Goal: Transaction & Acquisition: Purchase product/service

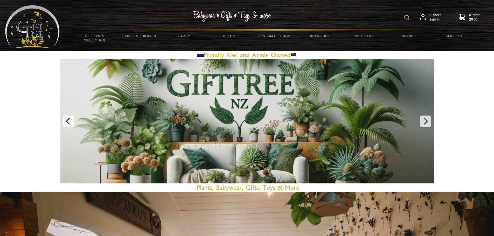
click at [409, 17] on img at bounding box center [406, 17] width 5 height 5
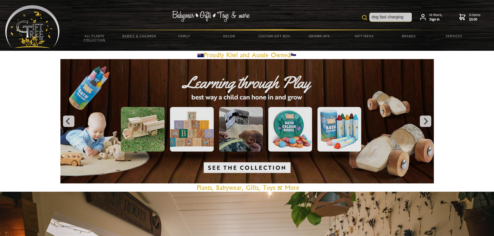
type input "dog fast charging"
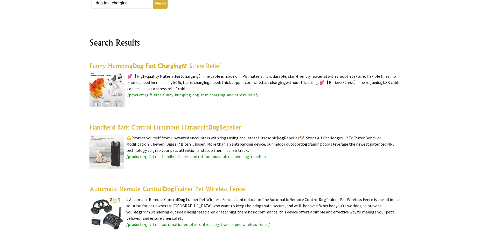
scroll to position [104, 0]
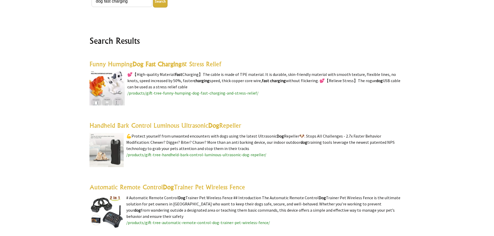
click at [112, 81] on img at bounding box center [106, 88] width 35 height 34
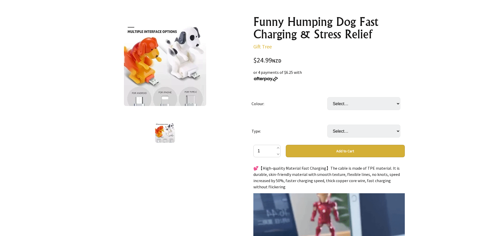
select select "White"
click at [327, 97] on select "Select… White Orange" at bounding box center [363, 103] width 73 height 13
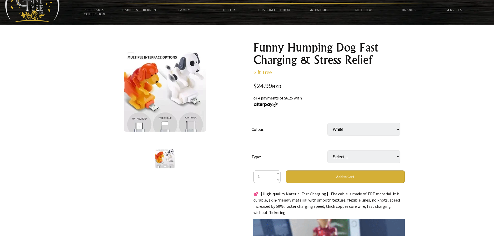
scroll to position [26, 0]
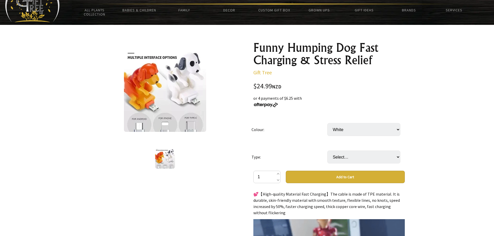
click at [171, 106] on img at bounding box center [165, 92] width 82 height 80
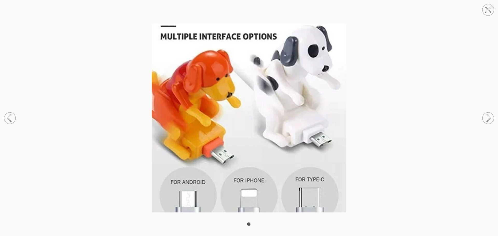
click at [488, 11] on circle at bounding box center [487, 9] width 11 height 11
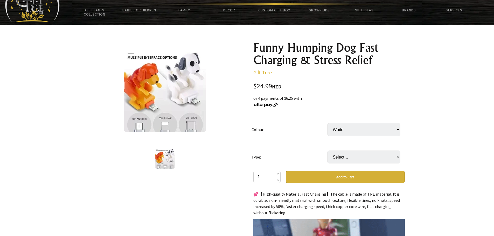
click at [166, 95] on img at bounding box center [165, 92] width 82 height 80
